Goal: Task Accomplishment & Management: Manage account settings

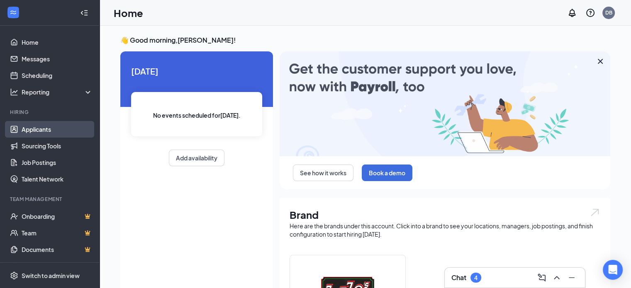
click at [38, 132] on link "Applicants" at bounding box center [57, 129] width 71 height 17
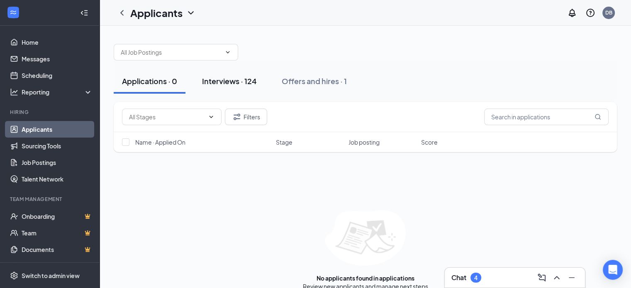
click at [231, 84] on div "Interviews · 124" at bounding box center [229, 81] width 55 height 10
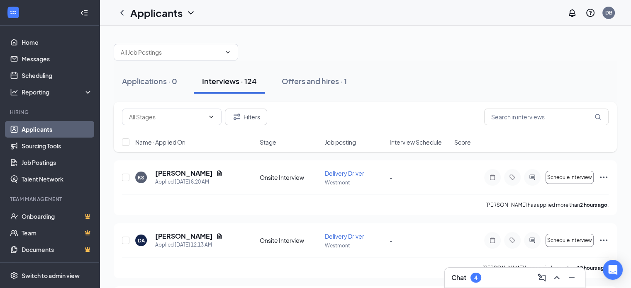
click at [339, 142] on span "Job posting" at bounding box center [340, 142] width 31 height 8
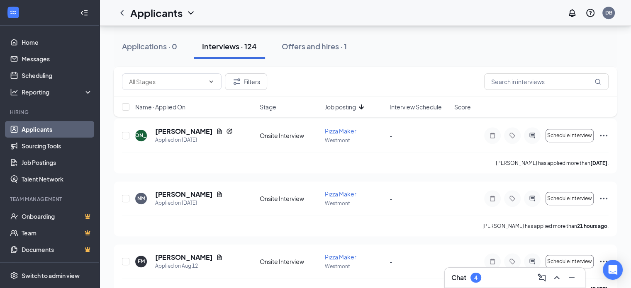
scroll to position [456, 0]
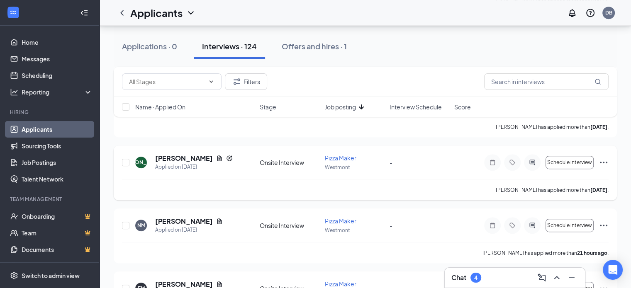
click at [606, 161] on icon "Ellipses" at bounding box center [604, 163] width 10 height 10
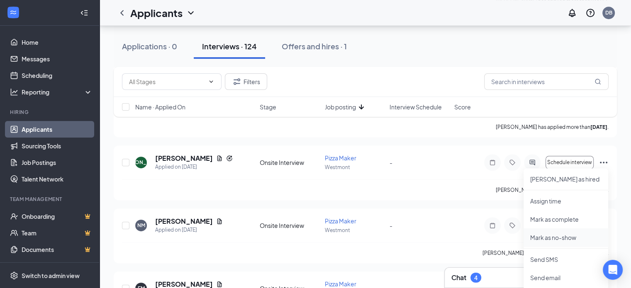
click at [553, 238] on p "Mark as no-show" at bounding box center [565, 238] width 71 height 8
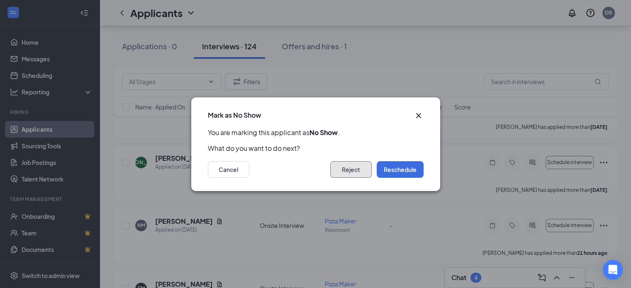
click at [348, 168] on button "Reject" at bounding box center [350, 169] width 41 height 17
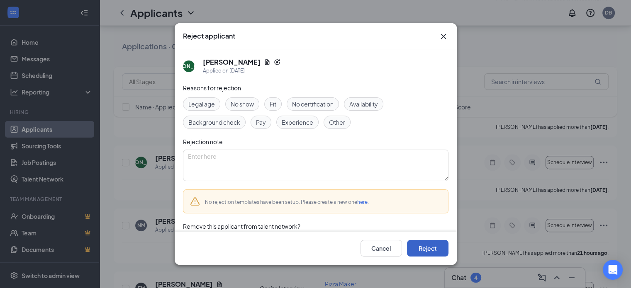
click at [439, 255] on button "Reject" at bounding box center [427, 248] width 41 height 17
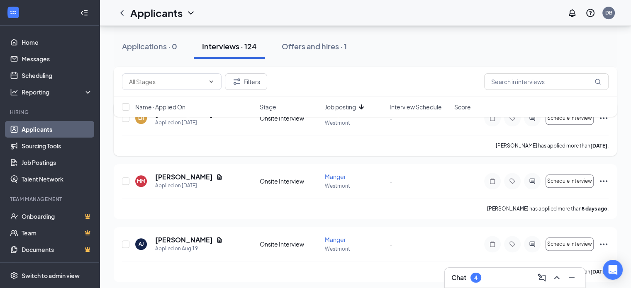
scroll to position [996, 0]
